Goal: Task Accomplishment & Management: Manage account settings

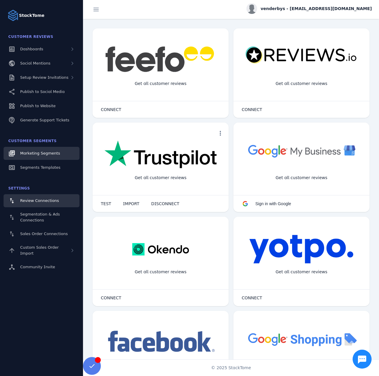
click at [44, 156] on link "Marketing Segments" at bounding box center [42, 153] width 76 height 13
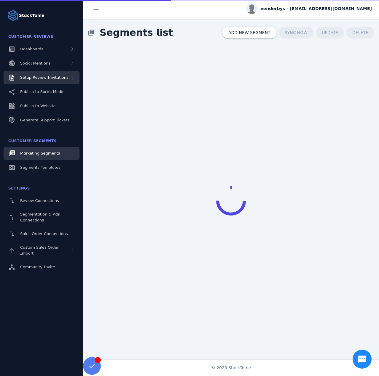
click at [47, 81] on div "Setup Review Invitations" at bounding box center [42, 77] width 76 height 13
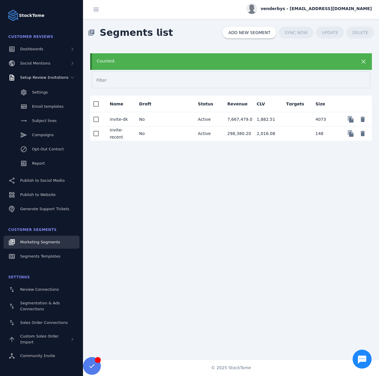
click at [151, 132] on mat-cell "No" at bounding box center [148, 134] width 29 height 14
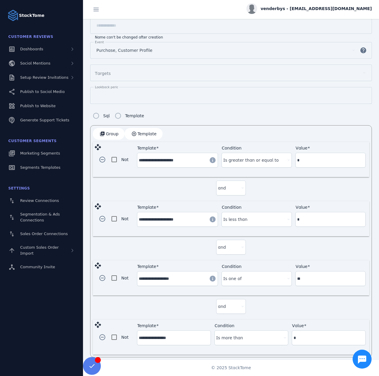
scroll to position [85, 0]
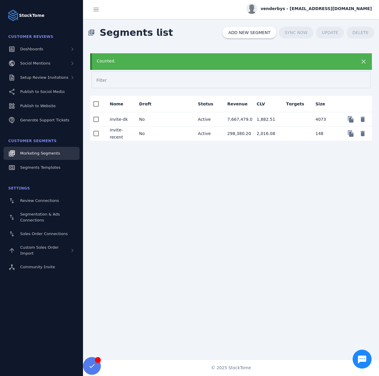
click at [164, 119] on mat-cell at bounding box center [178, 119] width 29 height 14
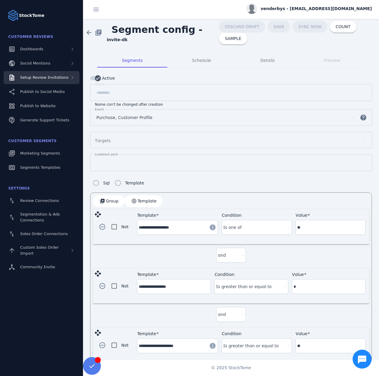
click at [55, 79] on span "Setup Review Invitations" at bounding box center [44, 77] width 48 height 4
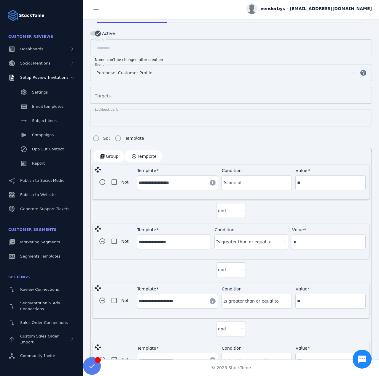
scroll to position [69, 0]
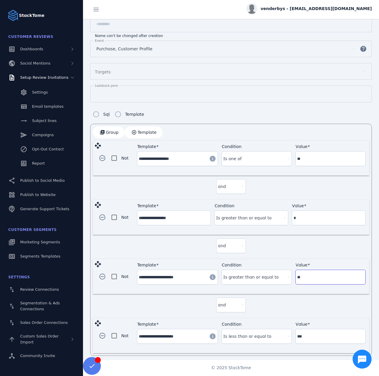
drag, startPoint x: 306, startPoint y: 274, endPoint x: 289, endPoint y: 276, distance: 17.1
click at [289, 276] on div "**********" at bounding box center [251, 277] width 228 height 28
type input "**"
click at [303, 247] on div "and" at bounding box center [231, 247] width 276 height 24
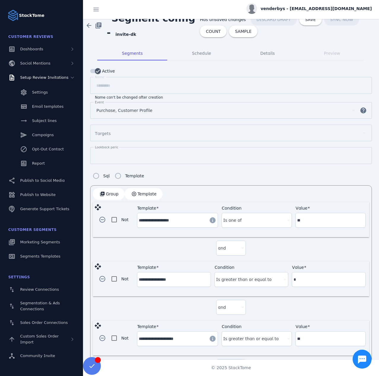
scroll to position [0, 0]
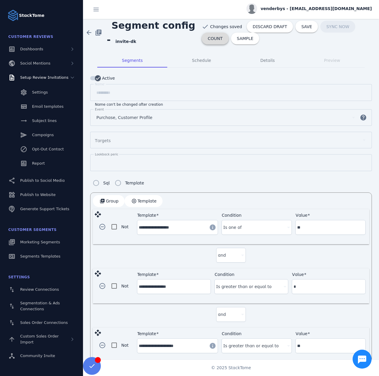
click at [222, 36] on span "COUNT" at bounding box center [214, 38] width 15 height 4
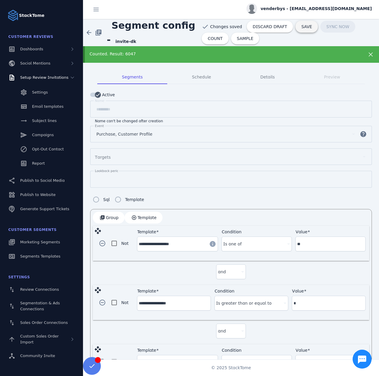
click at [301, 25] on span "SAVE" at bounding box center [306, 27] width 11 height 4
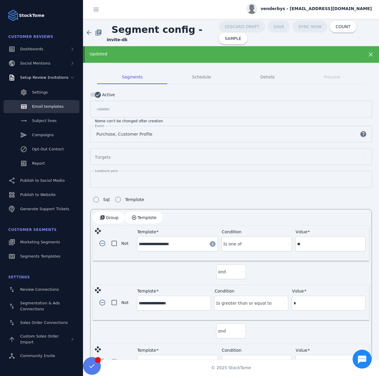
click at [54, 104] on span "Email templates" at bounding box center [47, 106] width 31 height 4
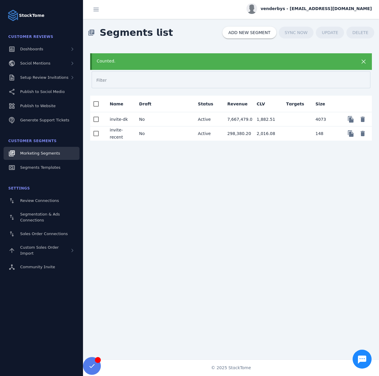
click at [145, 133] on mat-cell "No" at bounding box center [148, 134] width 29 height 14
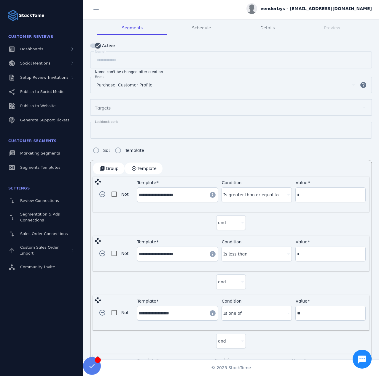
scroll to position [85, 0]
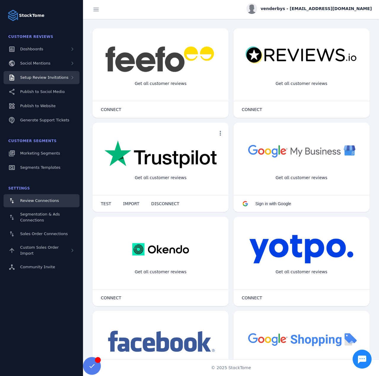
click at [57, 81] on div "Setup Review Invitations" at bounding box center [42, 77] width 76 height 13
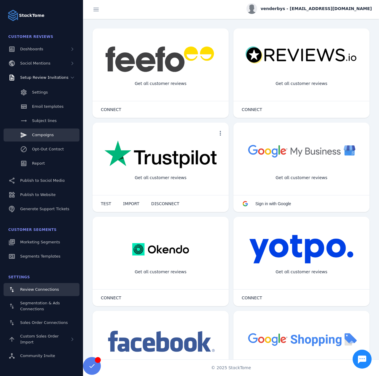
click at [42, 134] on span "Campaigns" at bounding box center [43, 135] width 22 height 4
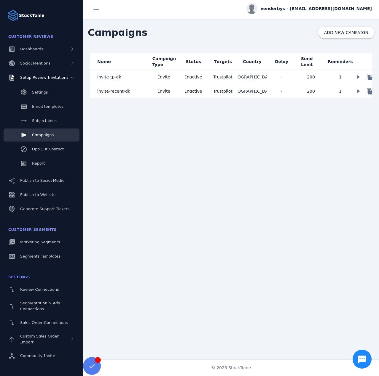
click at [130, 77] on mat-cell "invite-tp-dk" at bounding box center [119, 77] width 59 height 14
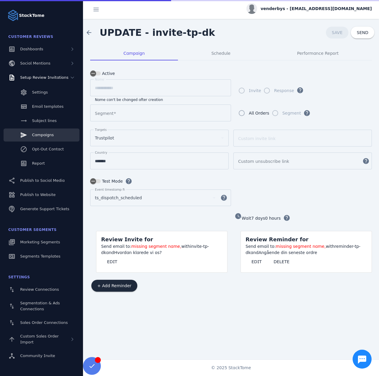
type input "*********"
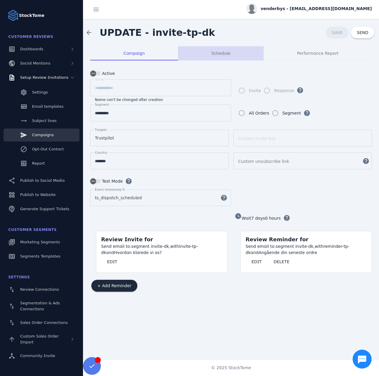
click at [198, 59] on div "Schedule" at bounding box center [221, 53] width 86 height 14
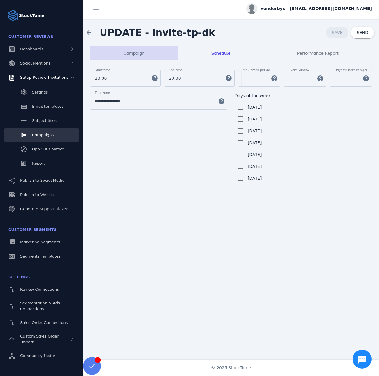
click at [132, 55] on span "Campaign" at bounding box center [133, 53] width 21 height 4
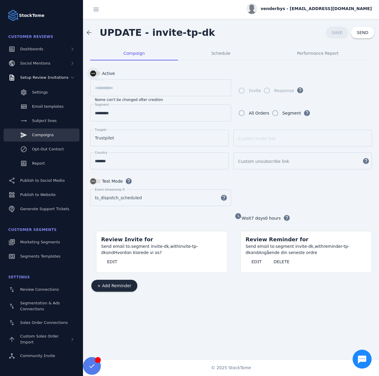
click at [98, 75] on div "button" at bounding box center [93, 74] width 12 height 12
click at [331, 36] on span at bounding box center [337, 32] width 23 height 14
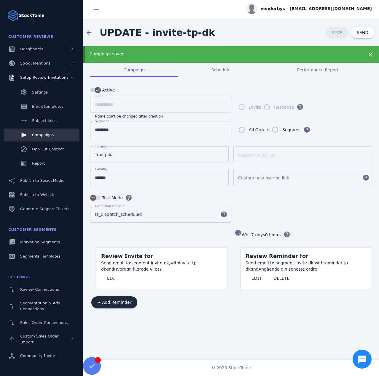
click at [311, 13] on div "venderbys - cs_venderbys@stacktome.com" at bounding box center [308, 8] width 125 height 11
drag, startPoint x: 340, startPoint y: 58, endPoint x: 303, endPoint y: 51, distance: 37.7
click at [340, 58] on icon at bounding box center [337, 57] width 7 height 7
